Goal: Information Seeking & Learning: Find specific page/section

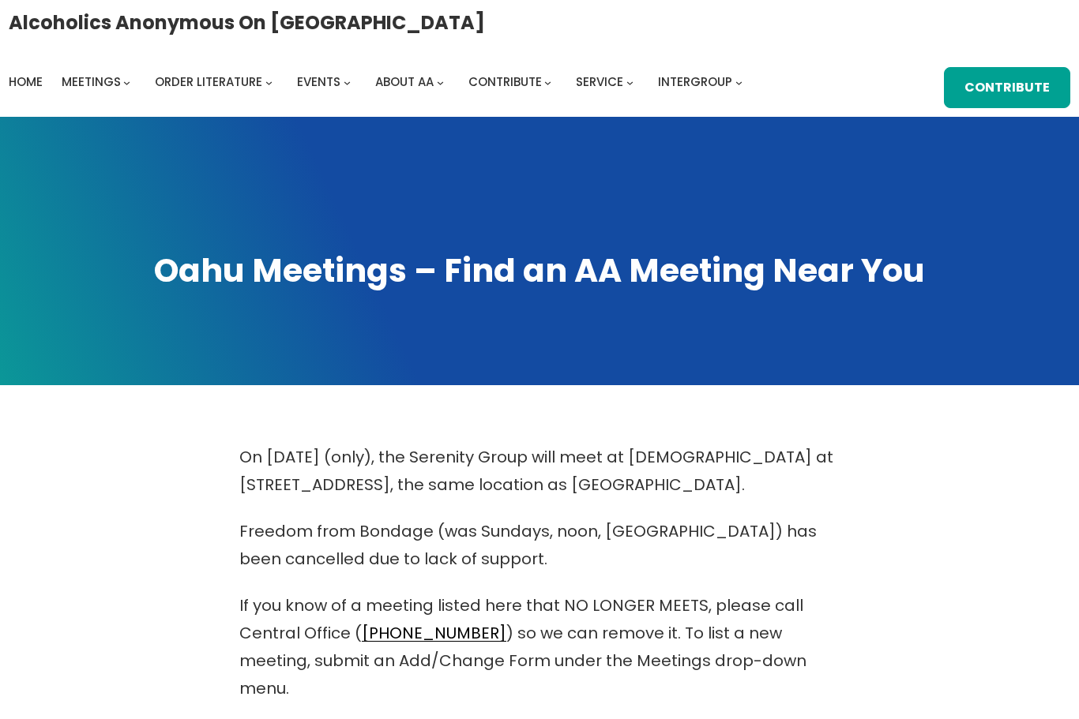
scroll to position [694, 0]
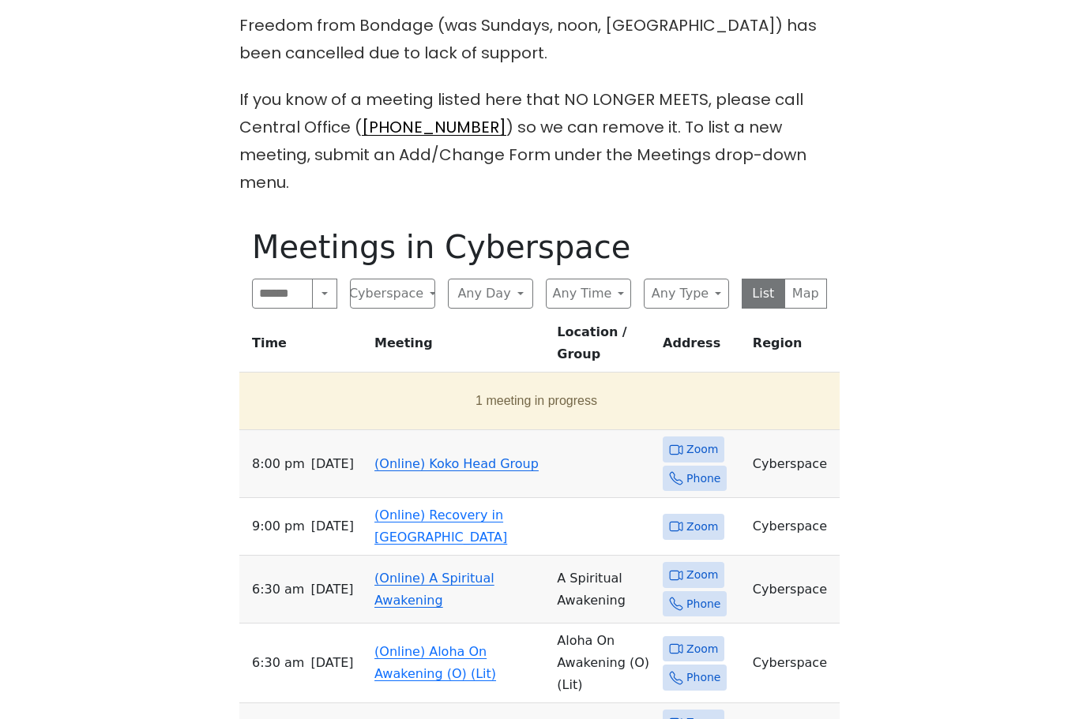
scroll to position [505, 0]
click at [513, 280] on button "Any Day" at bounding box center [490, 295] width 85 height 30
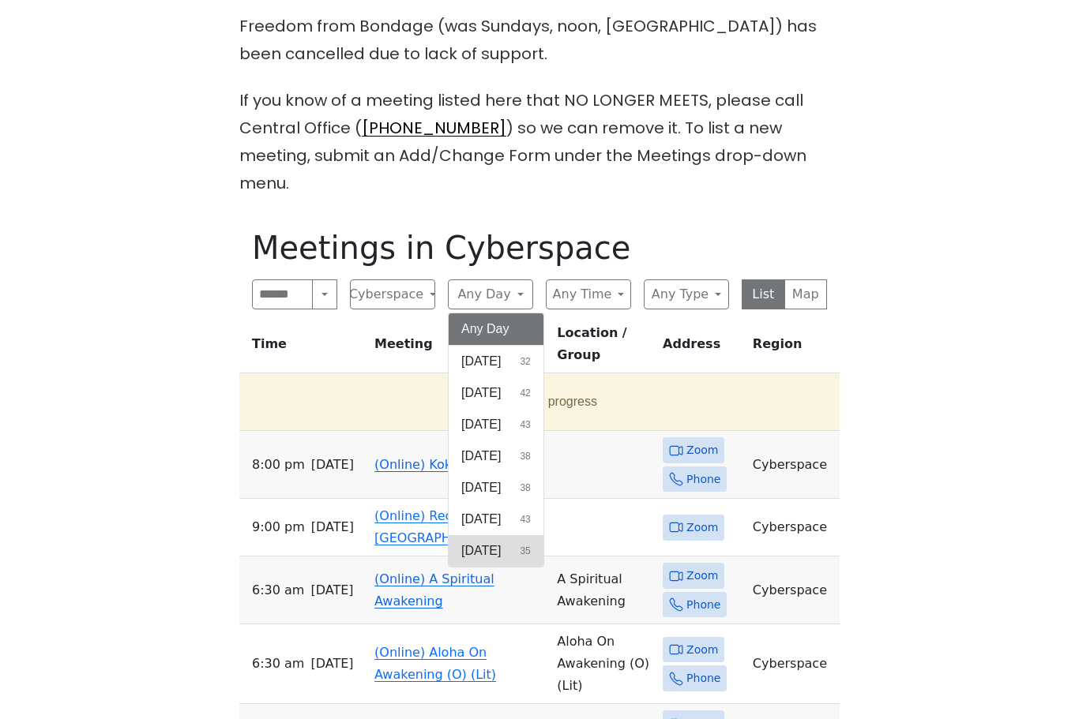
click at [501, 542] on span "[DATE]" at bounding box center [480, 551] width 39 height 19
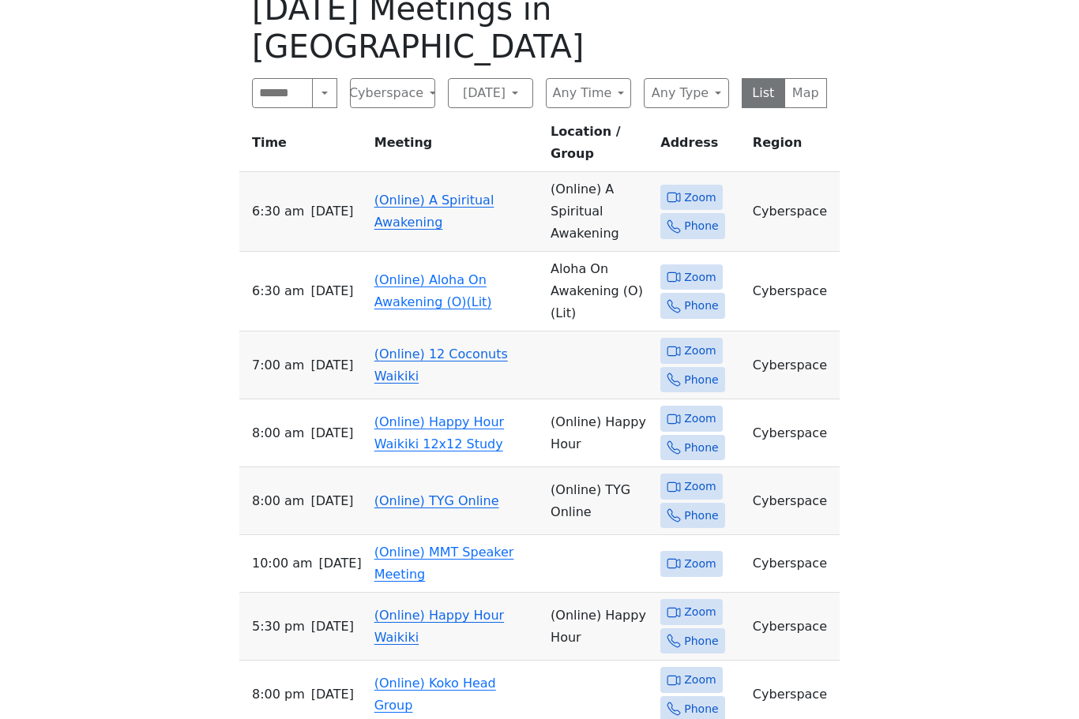
scroll to position [746, 0]
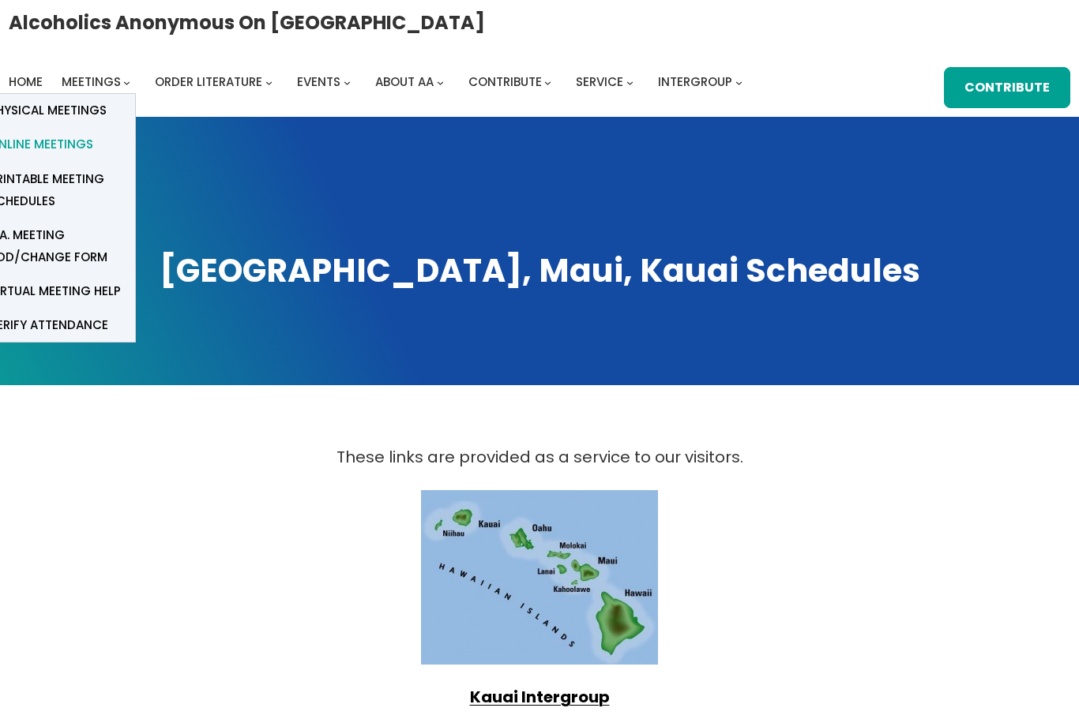
click at [62, 148] on span "Online Meetings" at bounding box center [41, 144] width 104 height 22
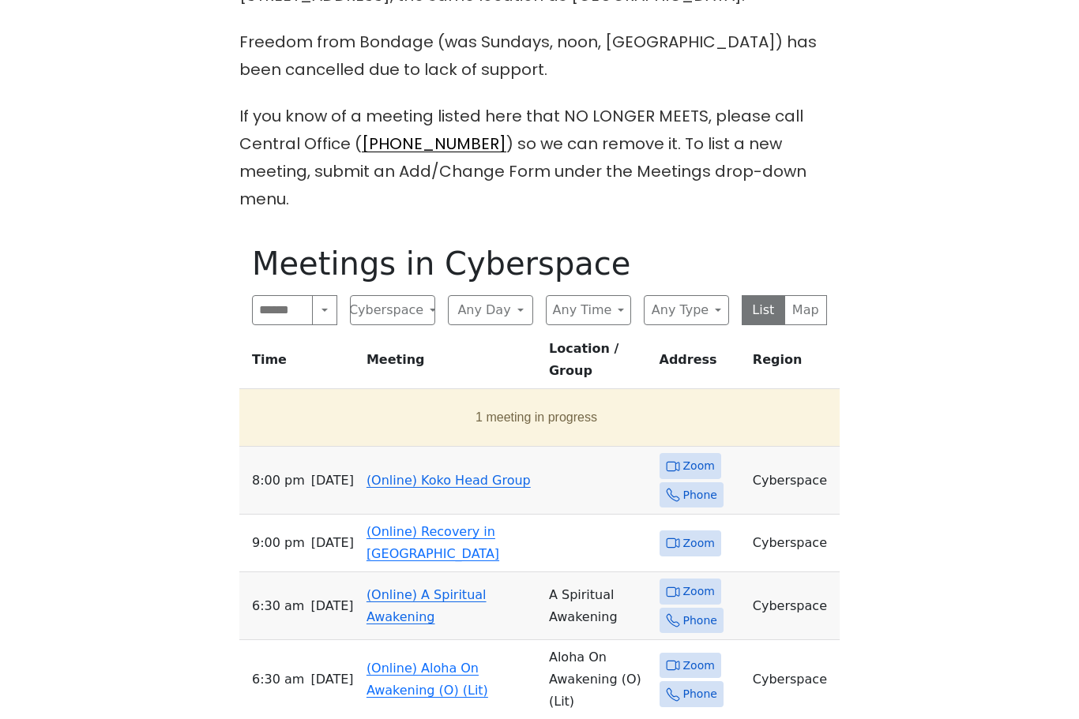
scroll to position [490, 0]
click at [505, 295] on button "Any Day" at bounding box center [490, 310] width 85 height 30
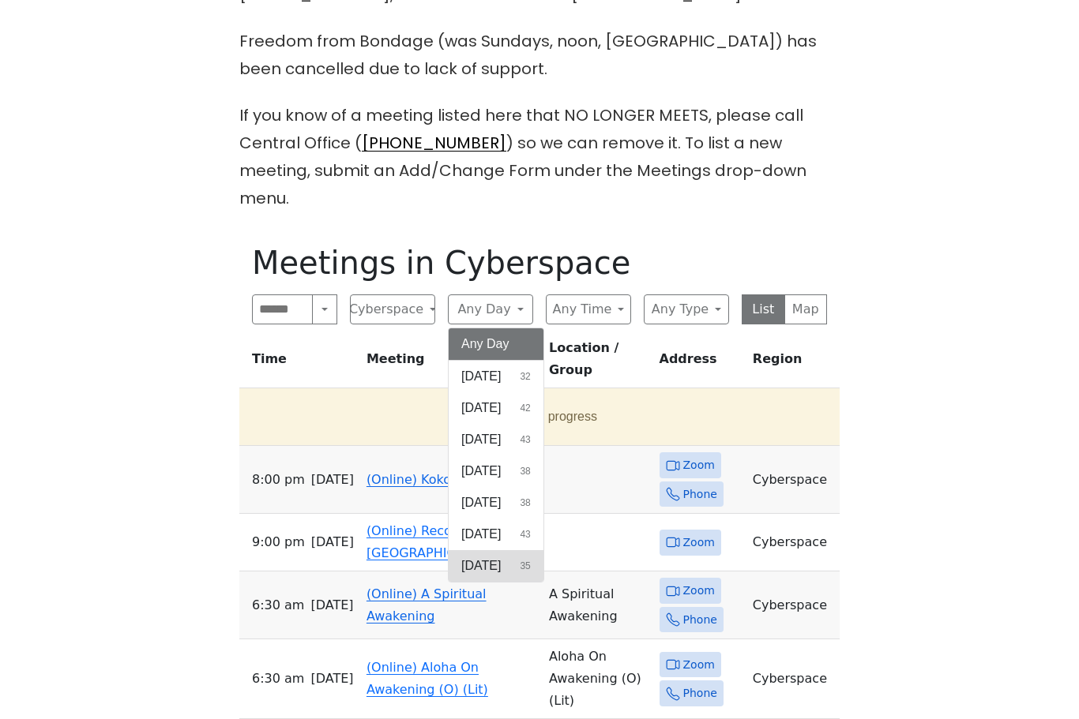
click at [494, 557] on span "Saturday" at bounding box center [480, 566] width 39 height 19
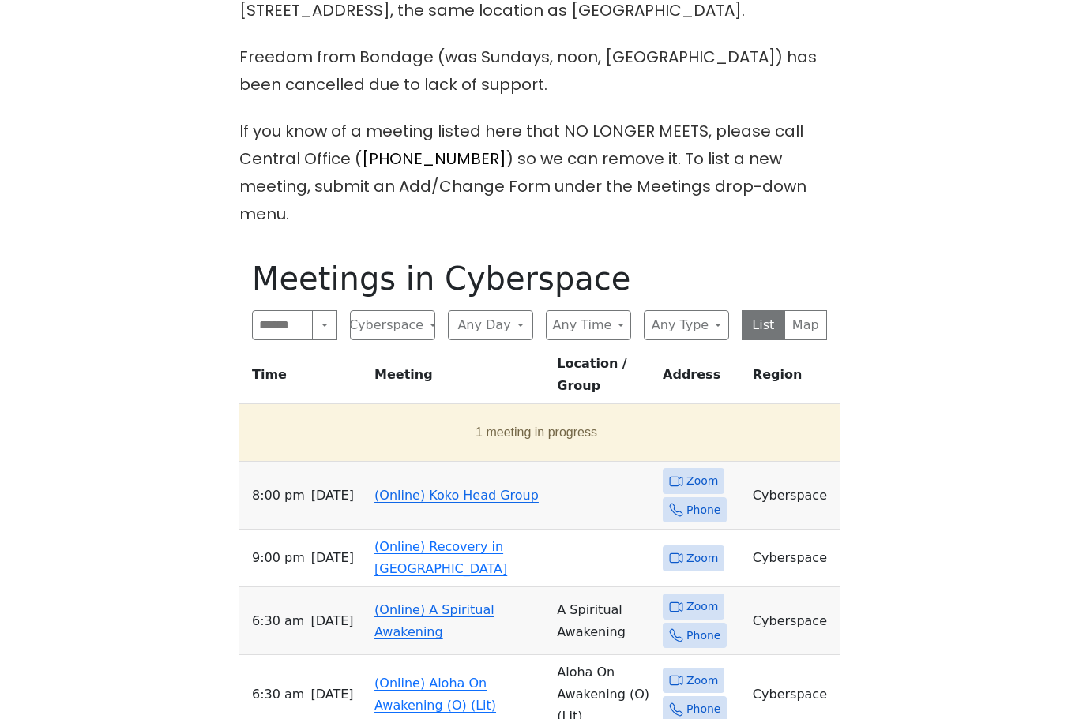
scroll to position [454, 0]
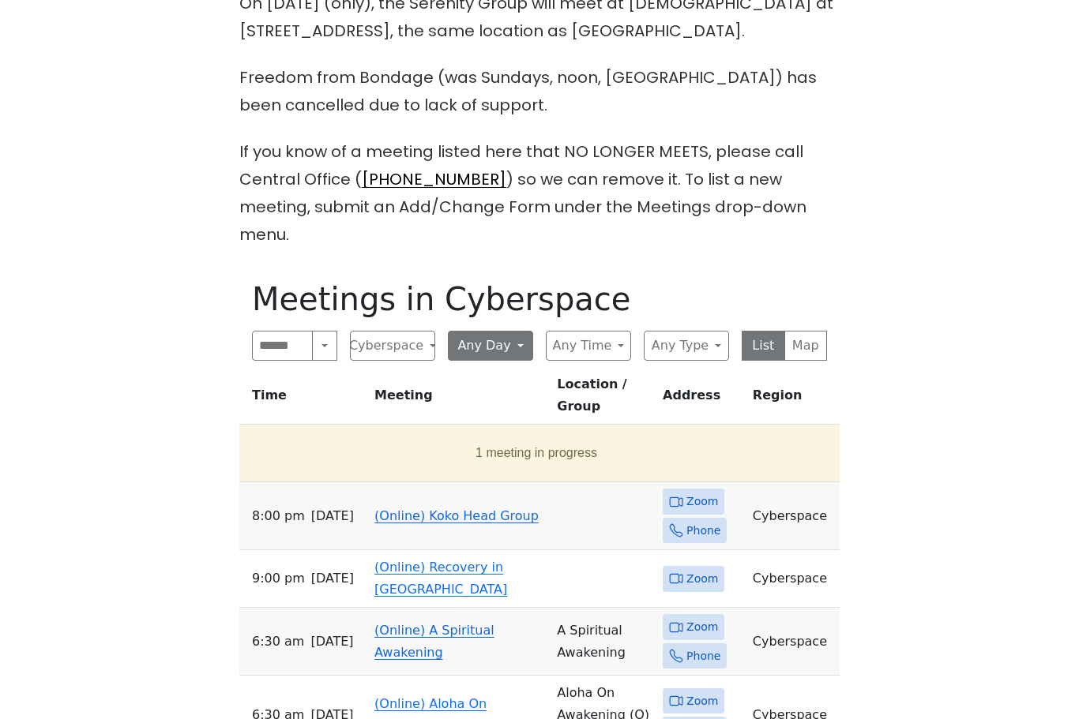
click at [500, 331] on button "Any Day" at bounding box center [490, 346] width 85 height 30
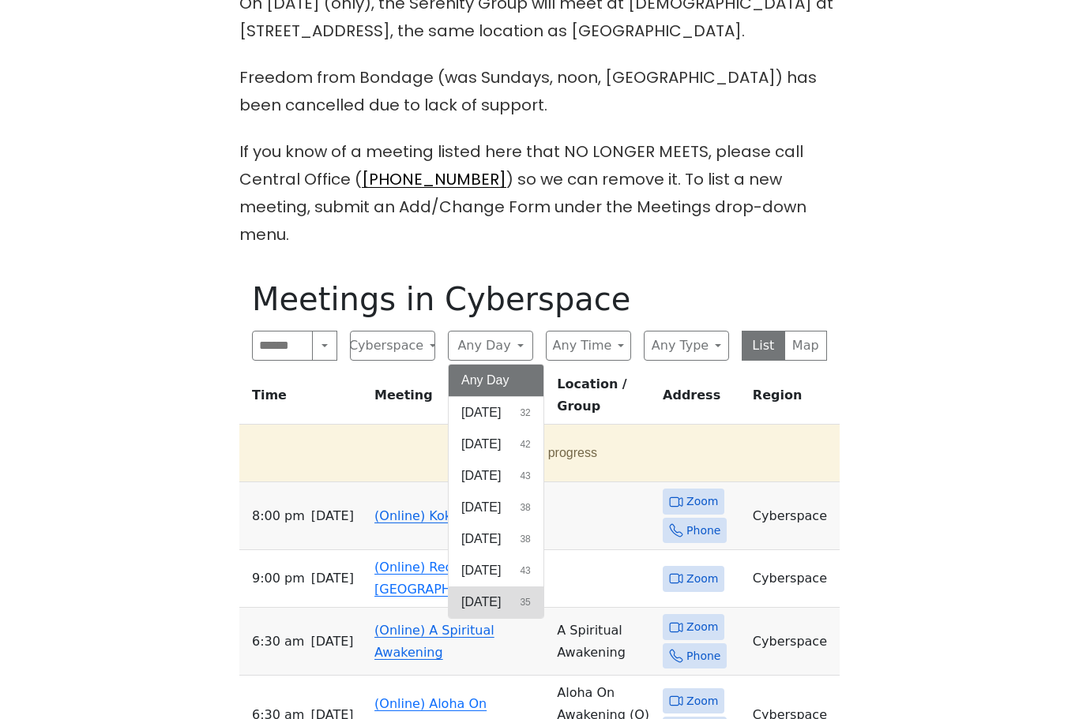
click at [498, 593] on span "Saturday" at bounding box center [480, 602] width 39 height 19
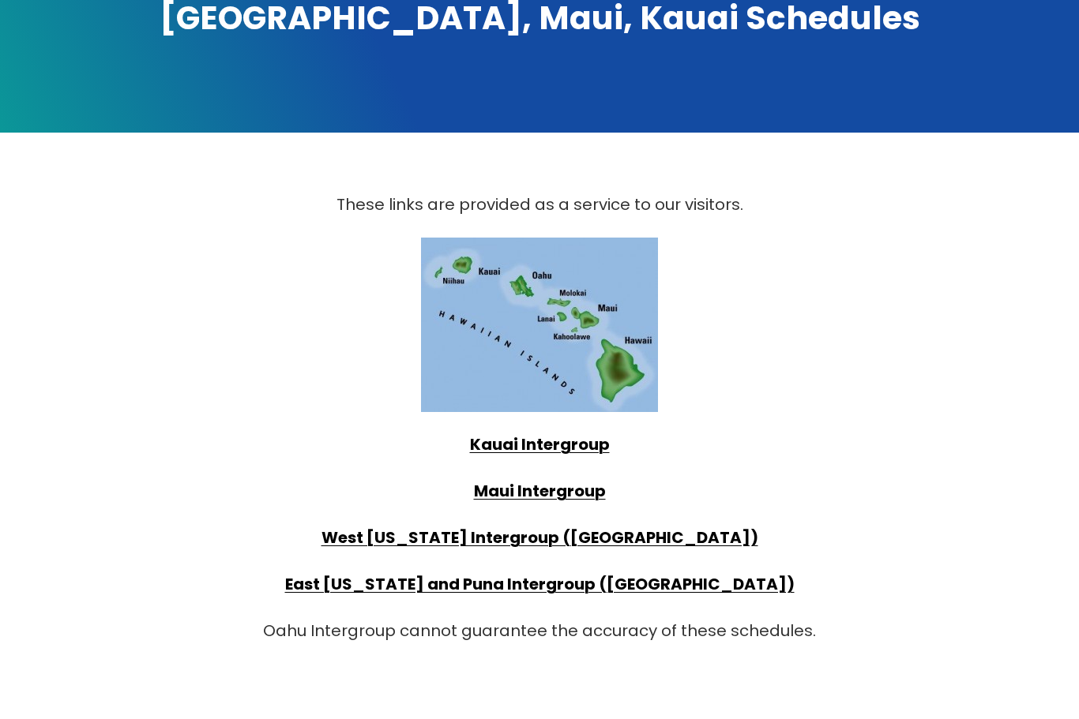
scroll to position [250, 0]
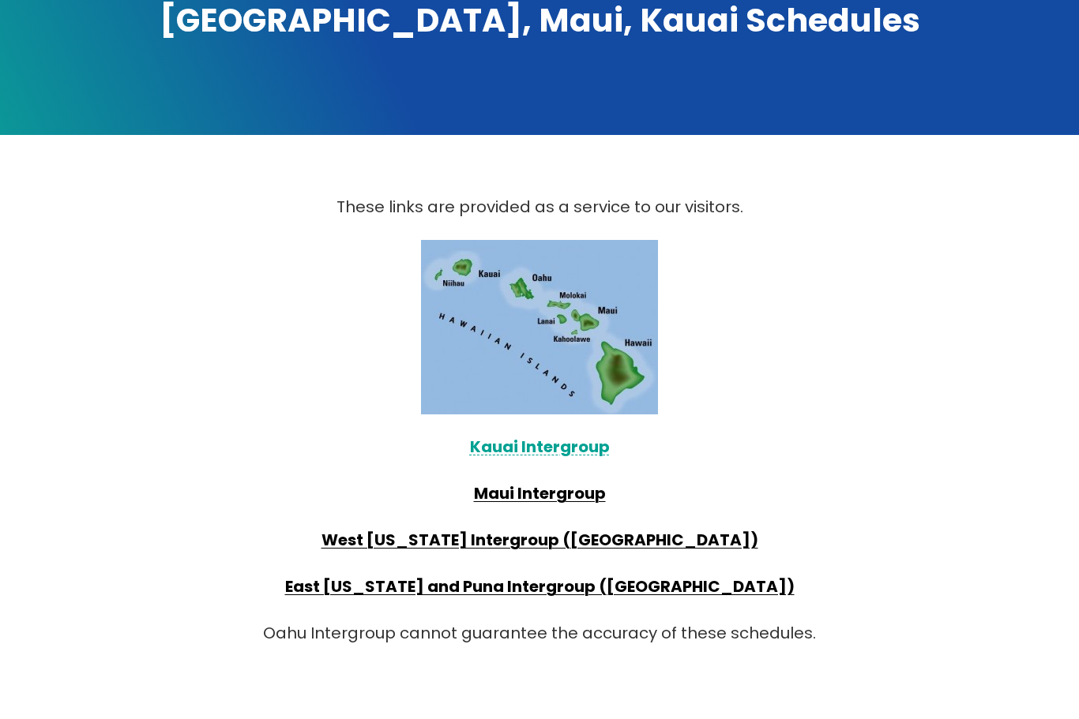
click at [558, 449] on link "Kauai Intergroup" at bounding box center [540, 448] width 140 height 22
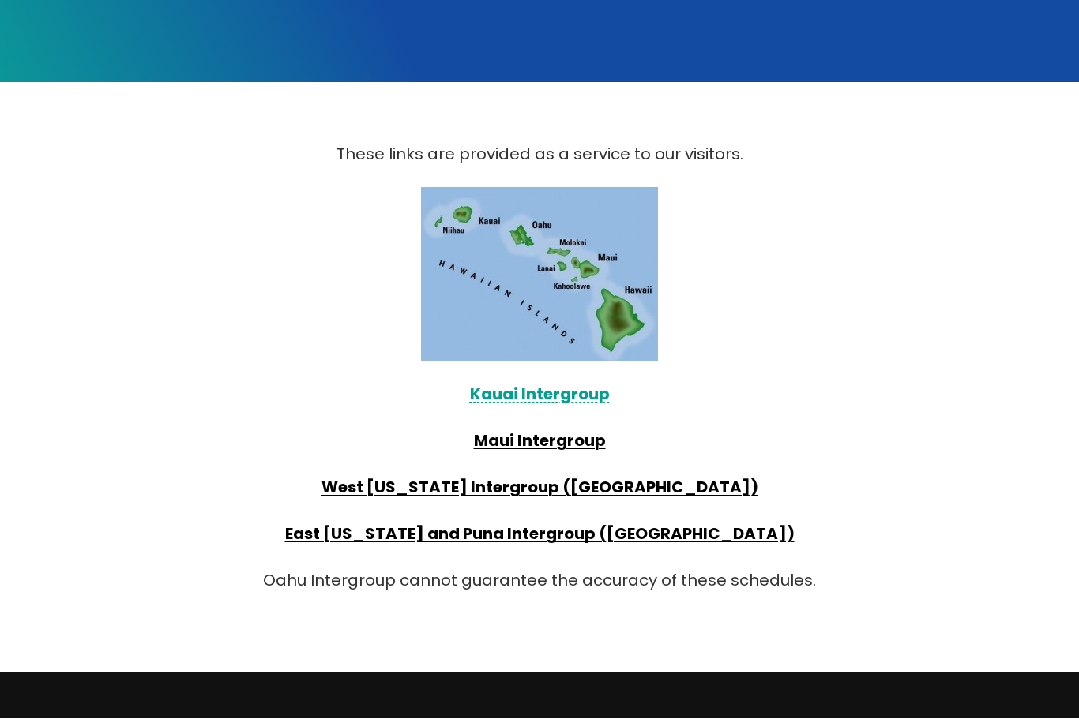
scroll to position [303, 0]
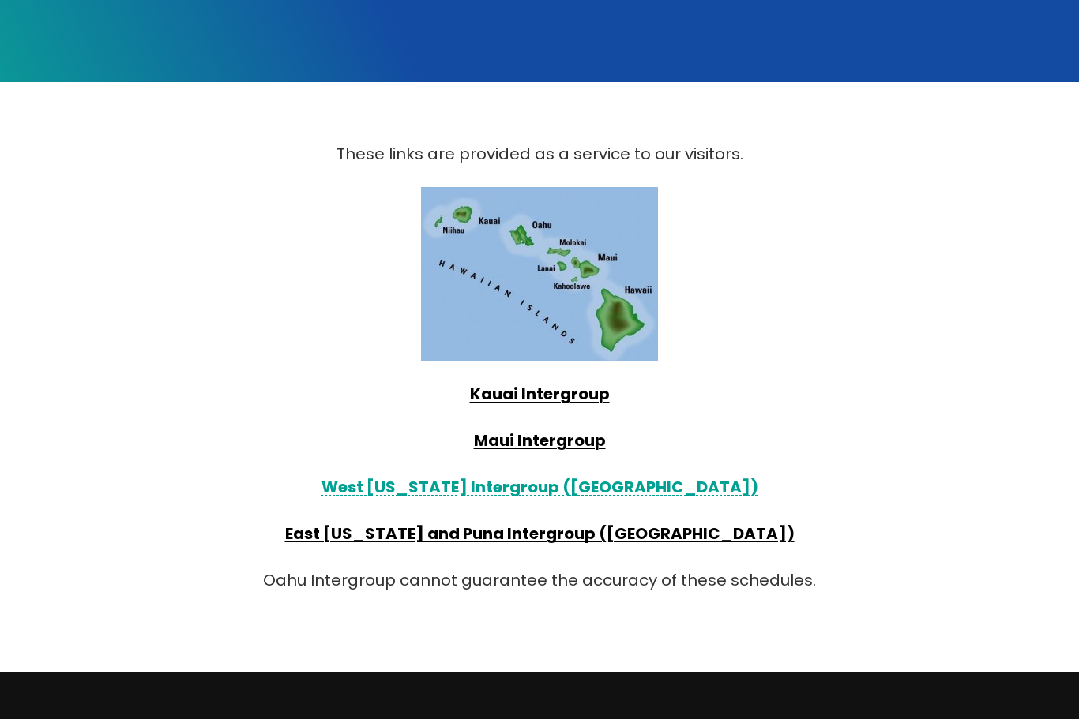
click at [520, 490] on link "West [US_STATE] Intergroup ([GEOGRAPHIC_DATA])" at bounding box center [539, 487] width 437 height 22
